Goal: Navigation & Orientation: Locate item on page

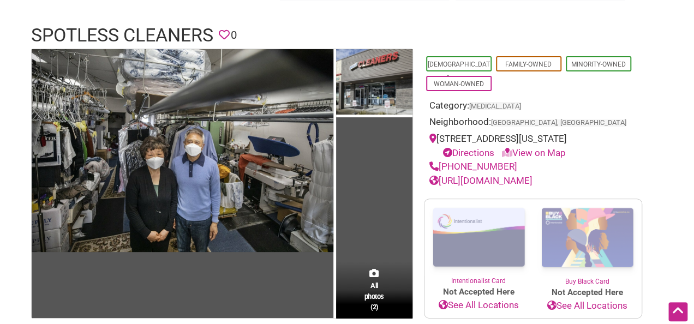
scroll to position [61, 0]
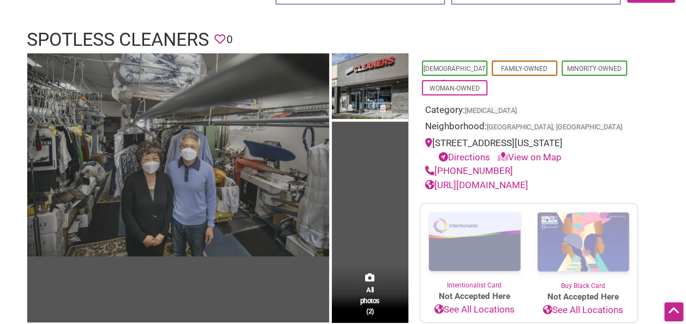
click at [178, 120] on img at bounding box center [178, 155] width 302 height 203
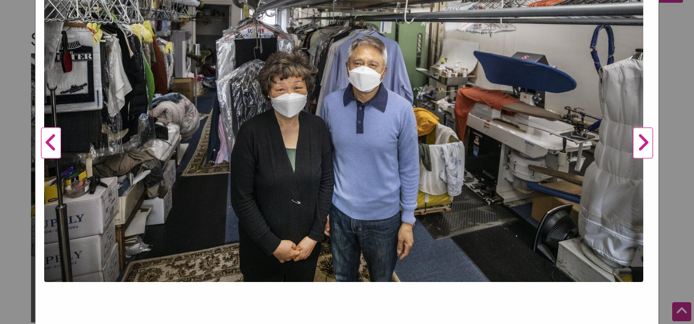
scroll to position [206, 0]
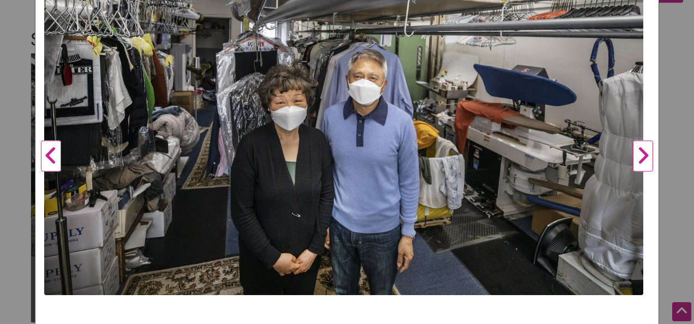
click at [636, 154] on button "Next" at bounding box center [643, 156] width 30 height 529
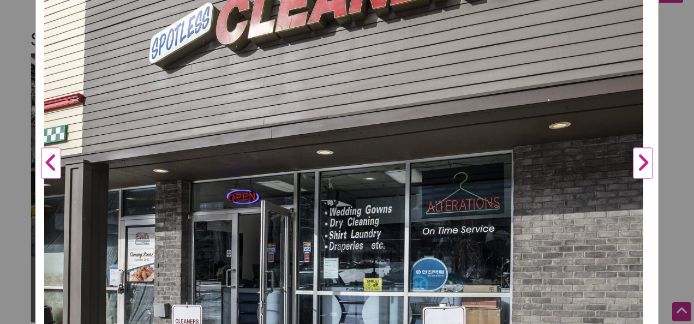
scroll to position [206, 0]
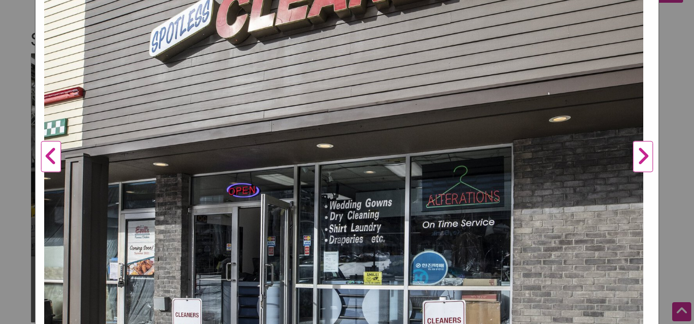
click at [633, 155] on button "Next" at bounding box center [643, 156] width 30 height 529
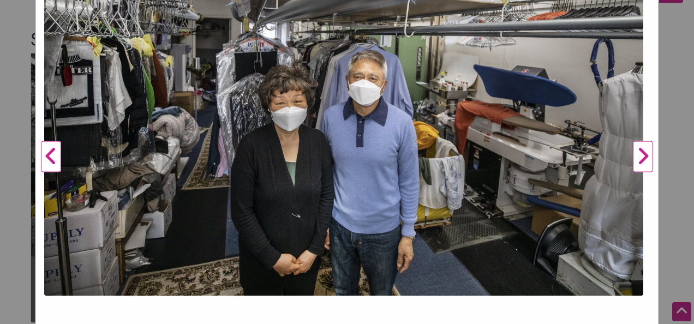
click at [633, 155] on button "Next" at bounding box center [643, 156] width 30 height 529
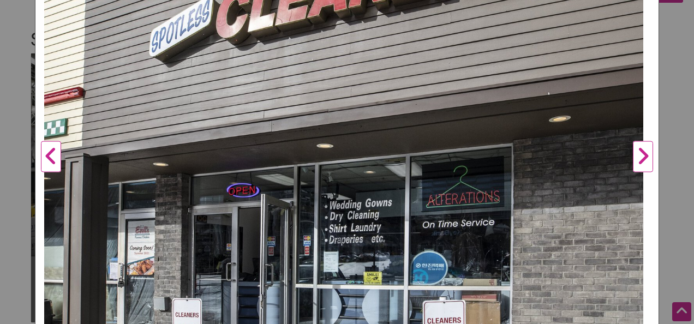
click at [633, 155] on button "Next" at bounding box center [643, 156] width 30 height 529
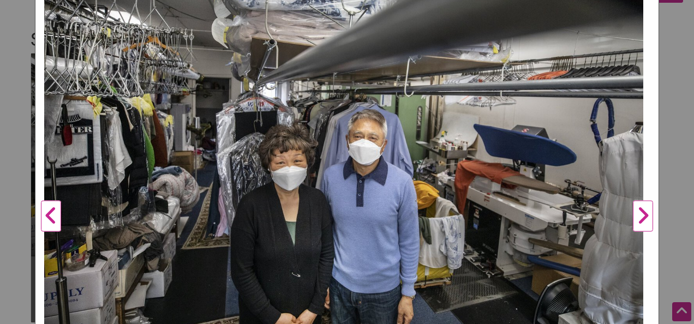
scroll to position [150, 0]
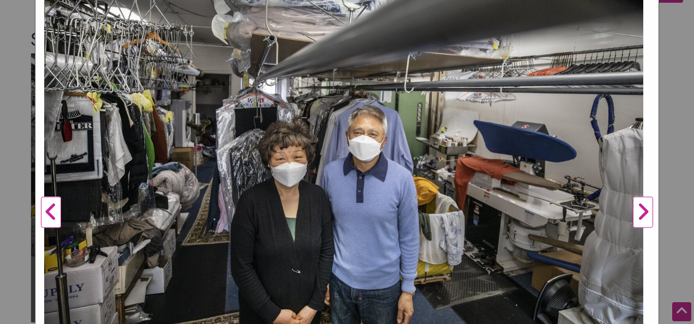
click at [632, 213] on button "Next" at bounding box center [643, 212] width 30 height 529
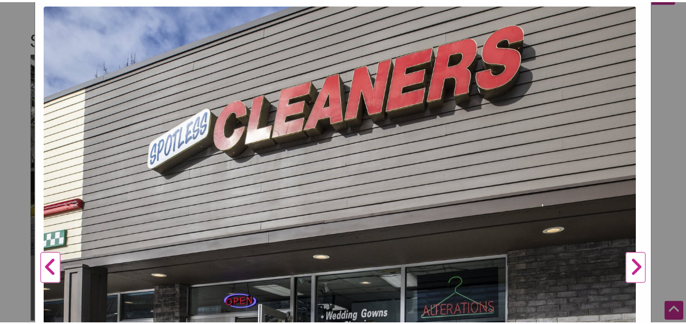
scroll to position [0, 0]
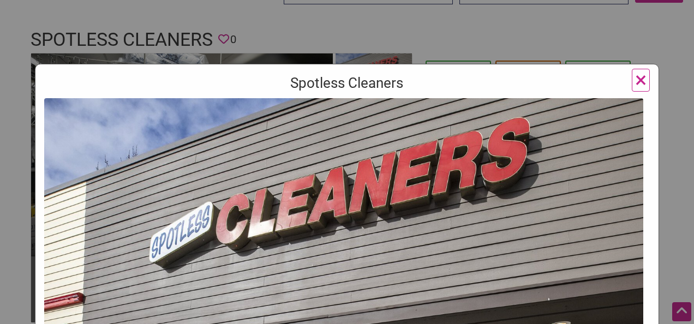
click at [637, 79] on span "×" at bounding box center [640, 80] width 11 height 26
